Goal: Task Accomplishment & Management: Manage account settings

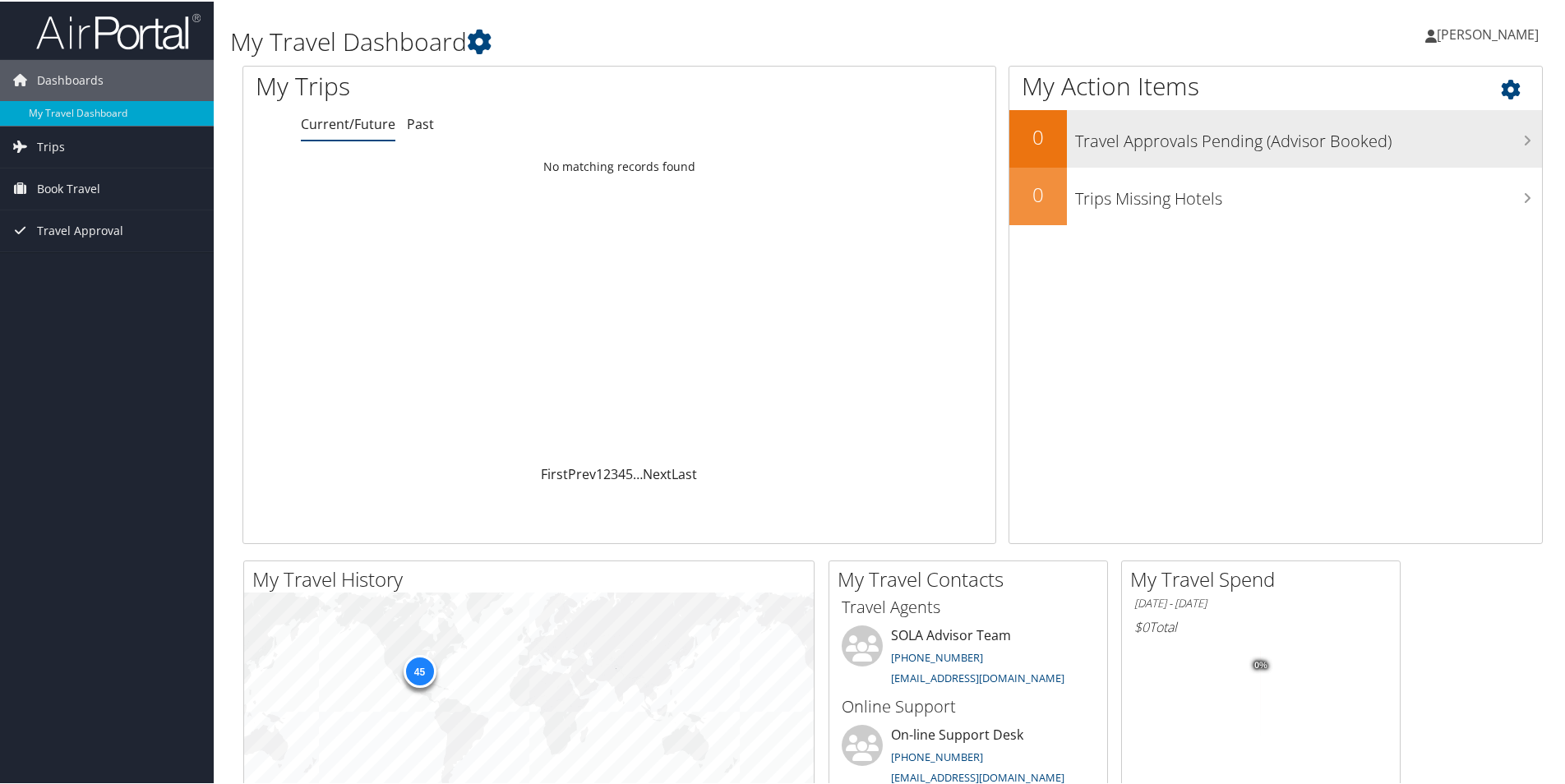
click at [1147, 137] on h3 "Travel Approvals Pending (Advisor Booked)" at bounding box center [1308, 136] width 467 height 31
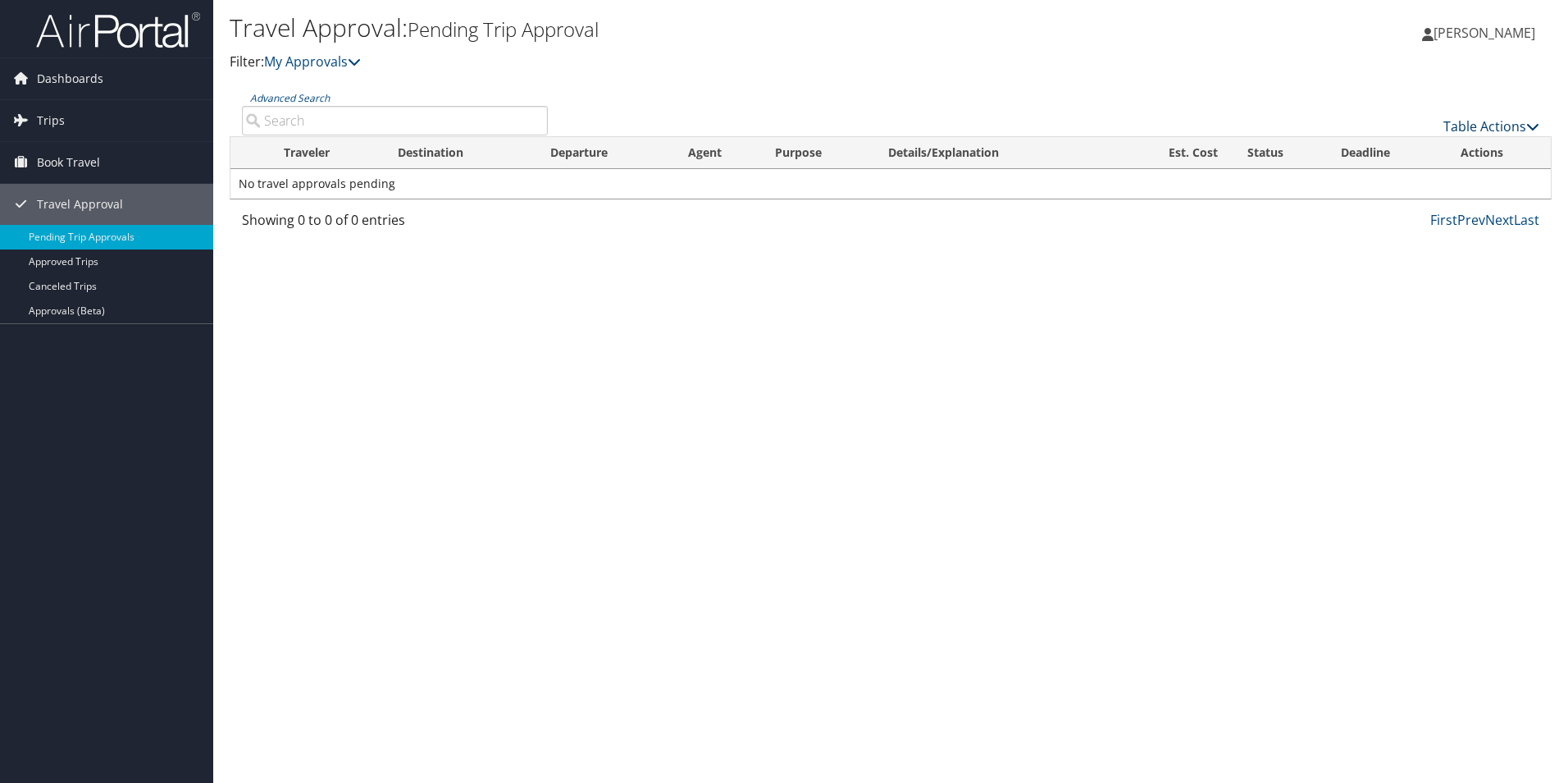
click at [1503, 123] on link "Table Actions" at bounding box center [1492, 127] width 96 height 18
click at [882, 253] on div at bounding box center [784, 392] width 1568 height 783
click at [43, 119] on span "Trips" at bounding box center [51, 121] width 27 height 41
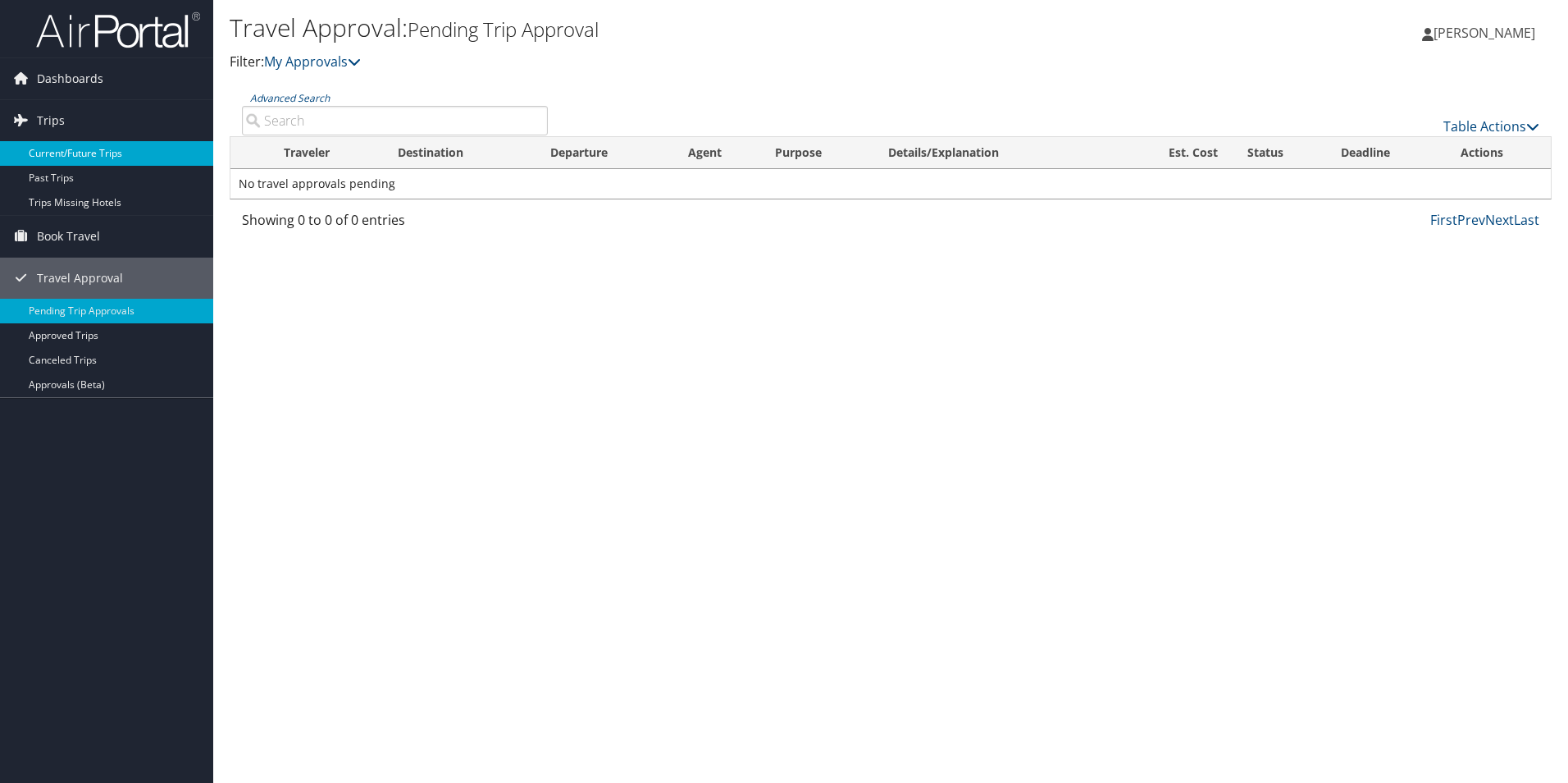
click at [52, 148] on link "Current/Future Trips" at bounding box center [106, 153] width 213 height 25
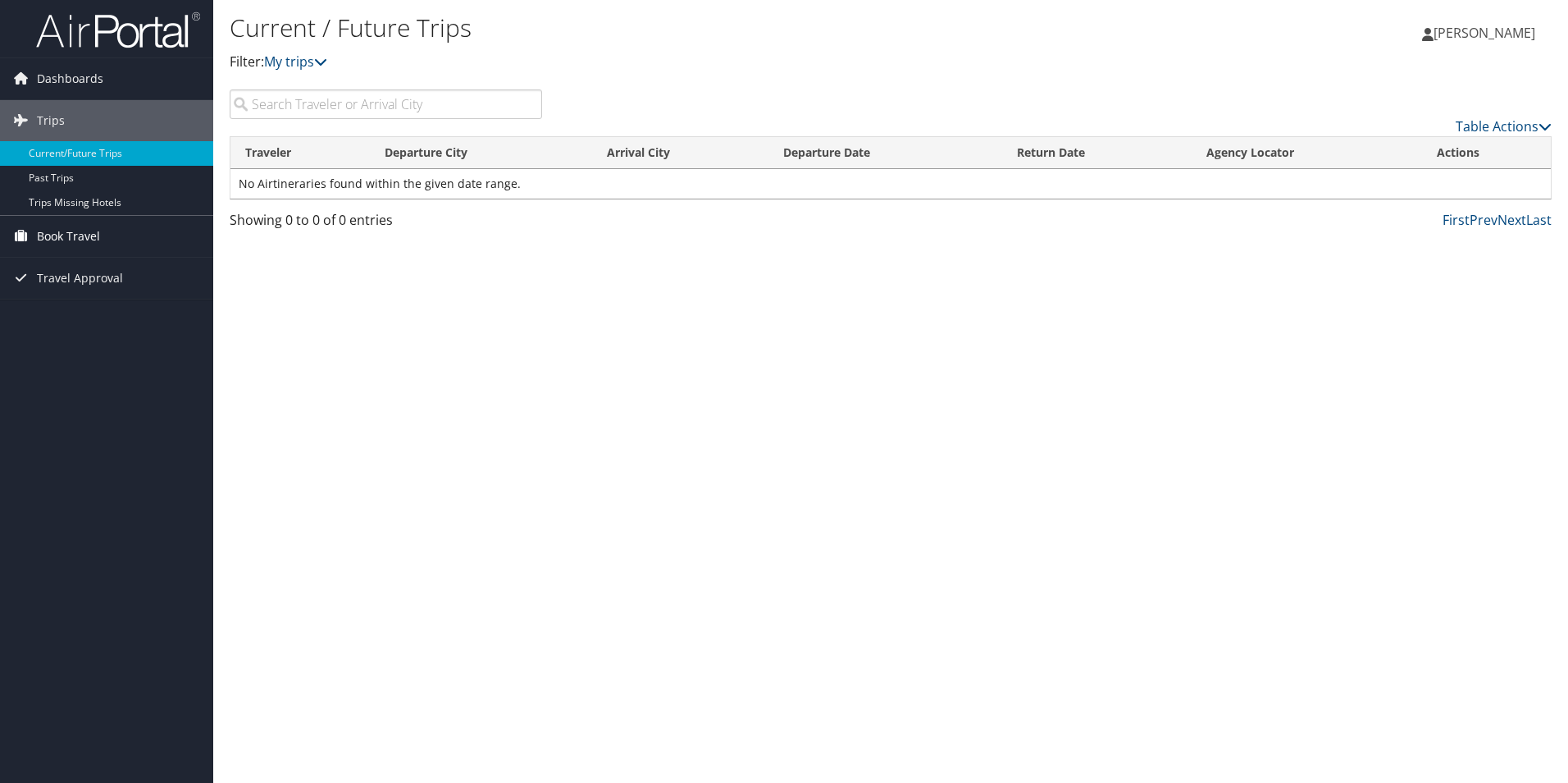
click at [35, 233] on link "Book Travel" at bounding box center [106, 236] width 213 height 41
click at [70, 287] on link "Book/Manage Online Trips" at bounding box center [106, 293] width 213 height 25
